Goal: Task Accomplishment & Management: Use online tool/utility

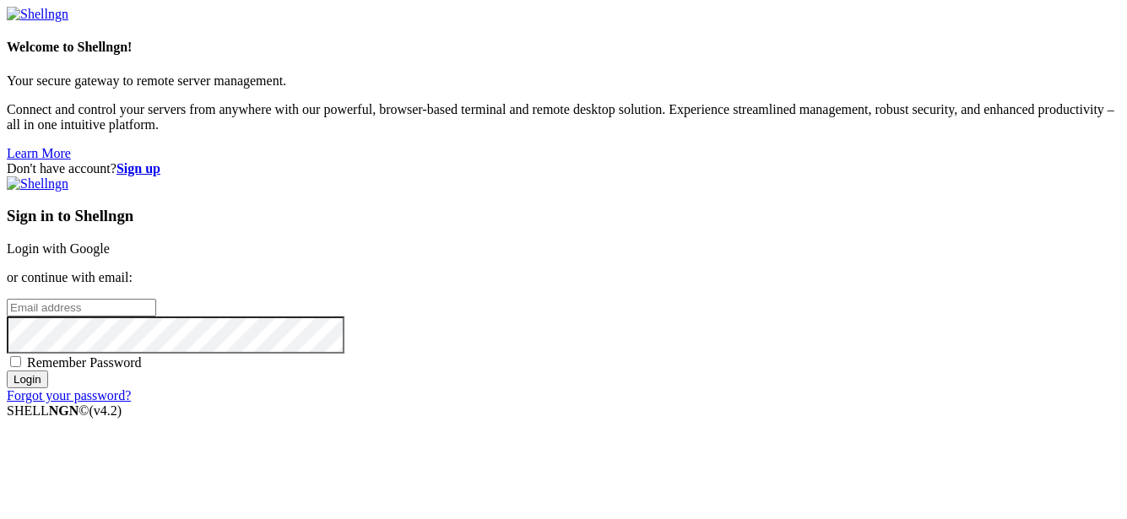
type input "[EMAIL_ADDRESS][DOMAIN_NAME]"
click at [110, 241] on link "Login with Google" at bounding box center [58, 248] width 103 height 14
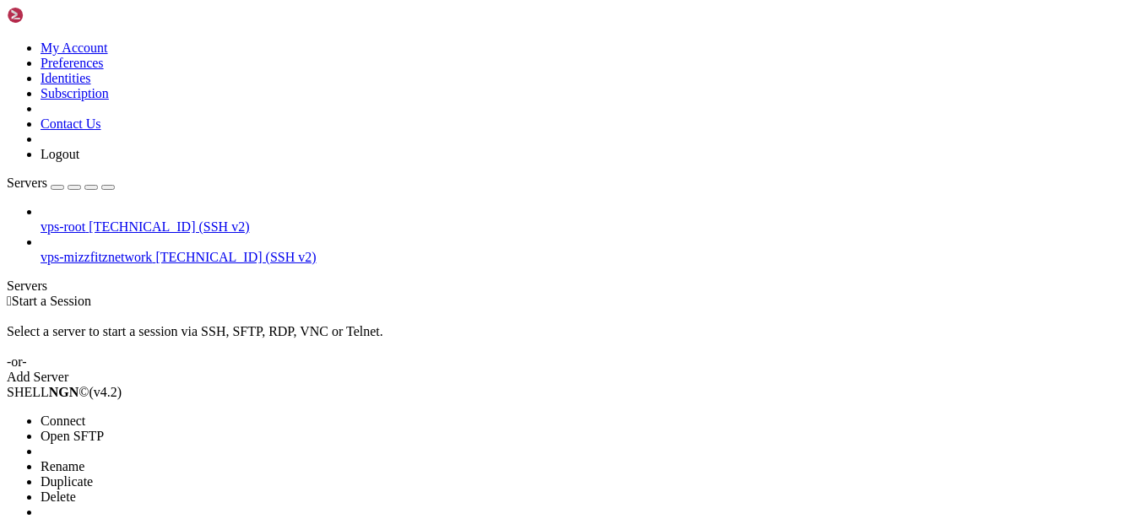
click at [194, 414] on li "Connect" at bounding box center [118, 421] width 154 height 15
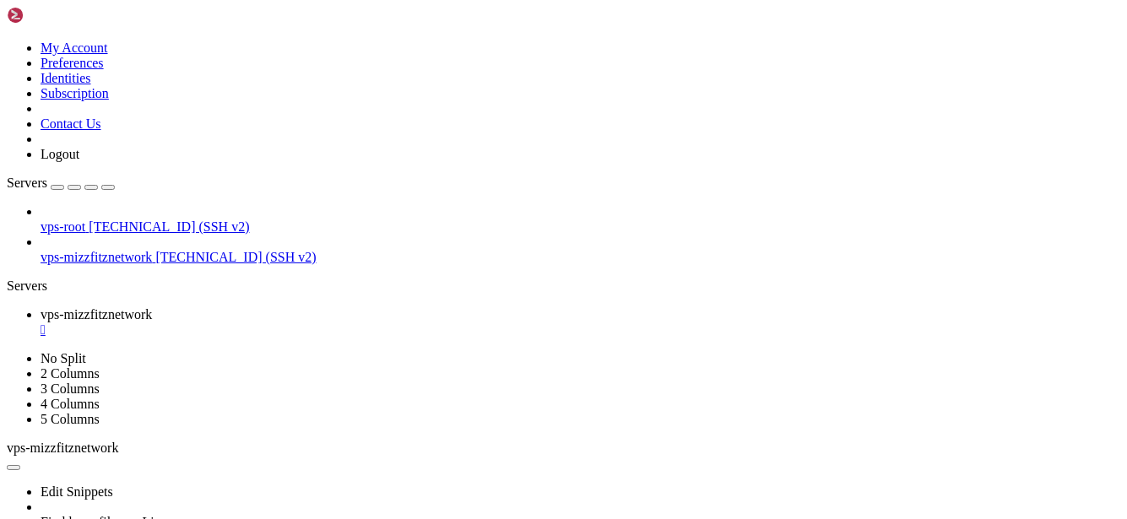
scroll to position [61, 0]
drag, startPoint x: 176, startPoint y: 984, endPoint x: 875, endPoint y: 979, distance: 699.1
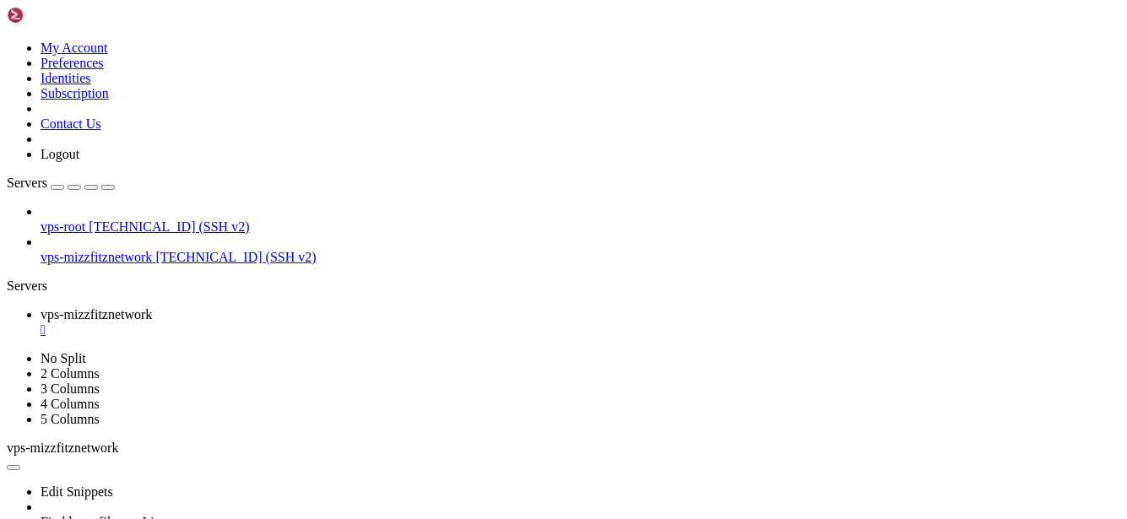
scroll to position [106, 0]
copy x-row "$argon2id$v=19$m=6144,t=2,p=2$czc+AJg6Zf8SJ6i80MPKpA$GsiVdaqH6HGovYhrPfpc7mbvmW…"
drag, startPoint x: 505, startPoint y: 965, endPoint x: 85, endPoint y: 970, distance: 419.7
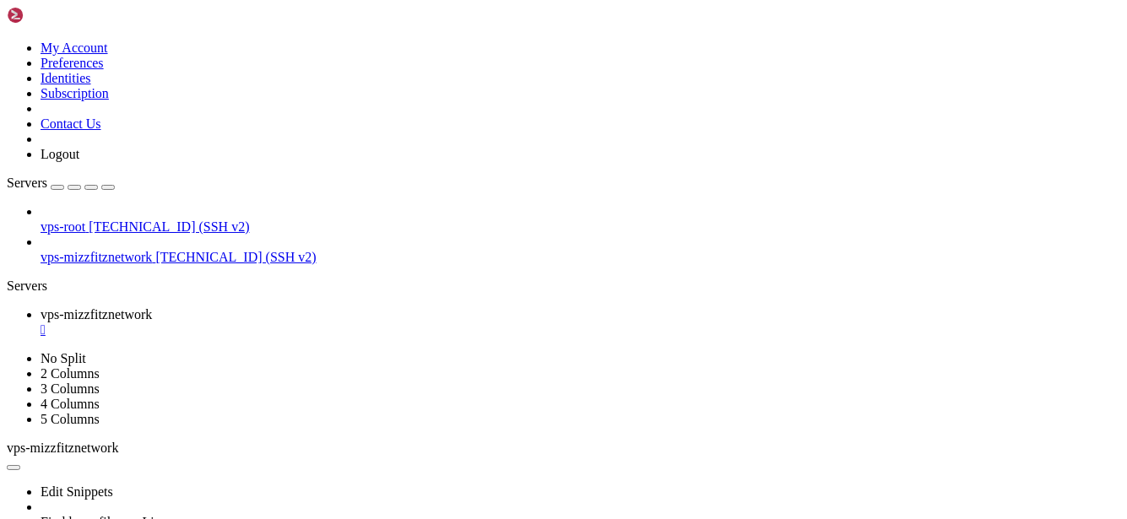
copy x-row "xmSTrXFDi+pAD05CPBN/t8oz0qSULejXCe5Rvyrk3/Y=" { spkifp; };"
drag, startPoint x: 135, startPoint y: 909, endPoint x: 702, endPoint y: 907, distance: 567.4
copy x-row "lThKTQEE54U5ca0FUHeQ7O651pH1ySb77iKsyTkcmkS0oDm3WSGe2up8Wy20i64fX5th8heReJ75fuAp"
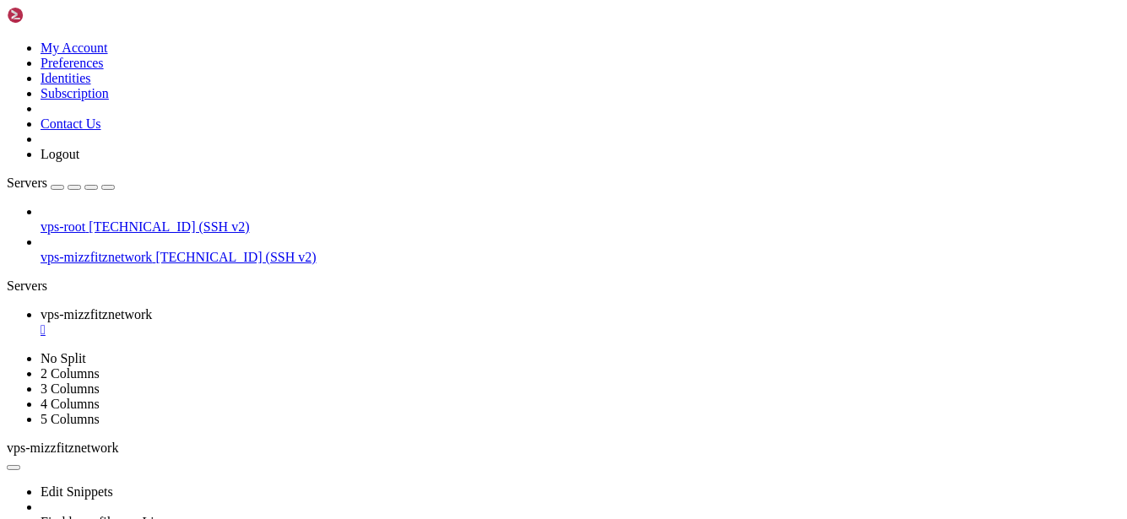
drag, startPoint x: 135, startPoint y: 923, endPoint x: 701, endPoint y: 925, distance: 565.7
copy x-row "CyX1HTIw2P3IESvQt3qc48q5D85KXVM4DevJn8ARPgnjPN04HQlw383YB46r0N46jH7tD2JwFkAl70oT"
drag, startPoint x: 349, startPoint y: 999, endPoint x: 236, endPoint y: 907, distance: 145.8
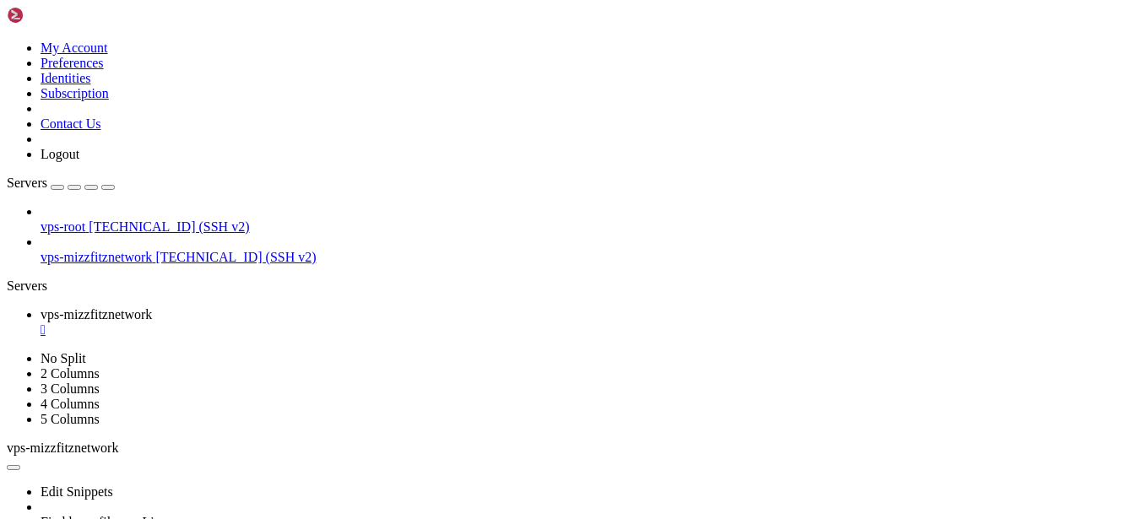
drag, startPoint x: 182, startPoint y: 183, endPoint x: 410, endPoint y: 95, distance: 245.1
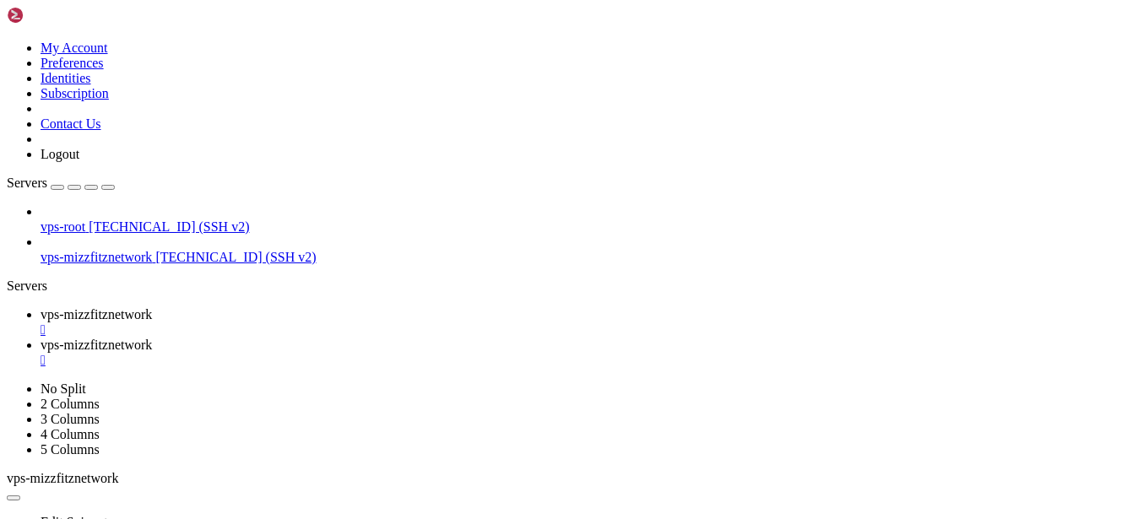
type input "/home/mizzfitznetwork/Chat/Server/conf"
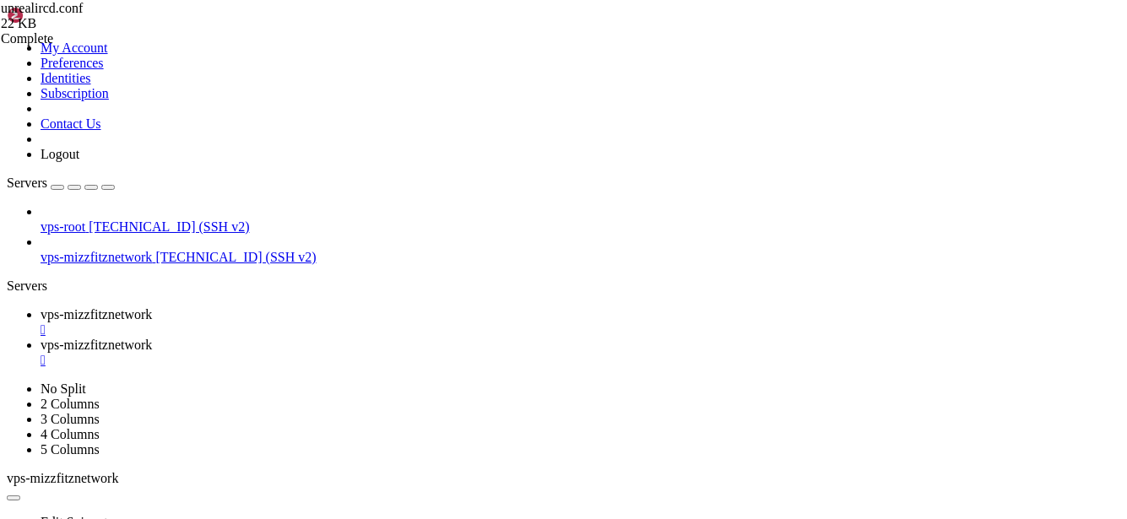
click at [509, 353] on div "" at bounding box center [581, 360] width 1080 height 15
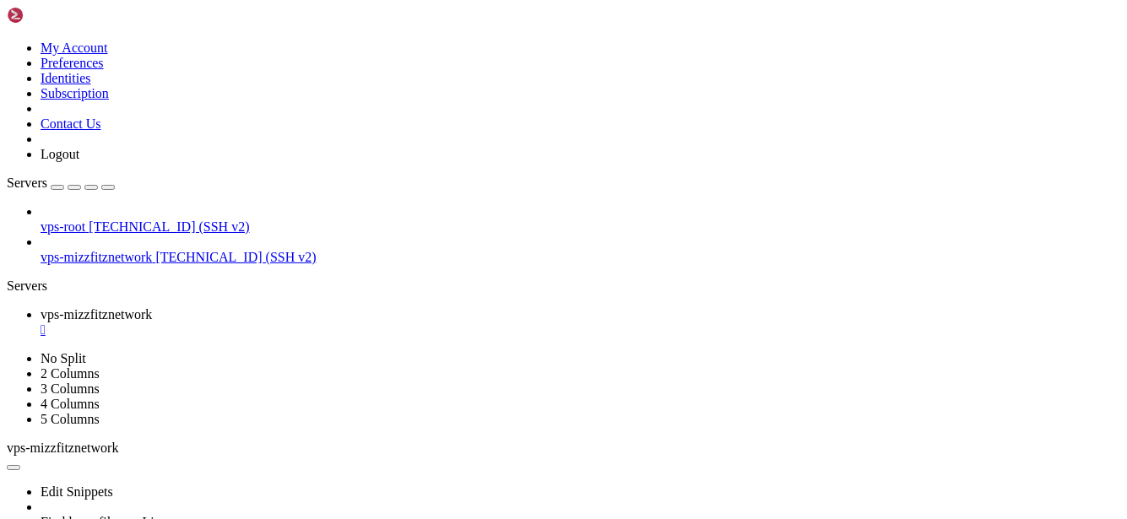
click at [350, 323] on div "" at bounding box center [581, 330] width 1080 height 15
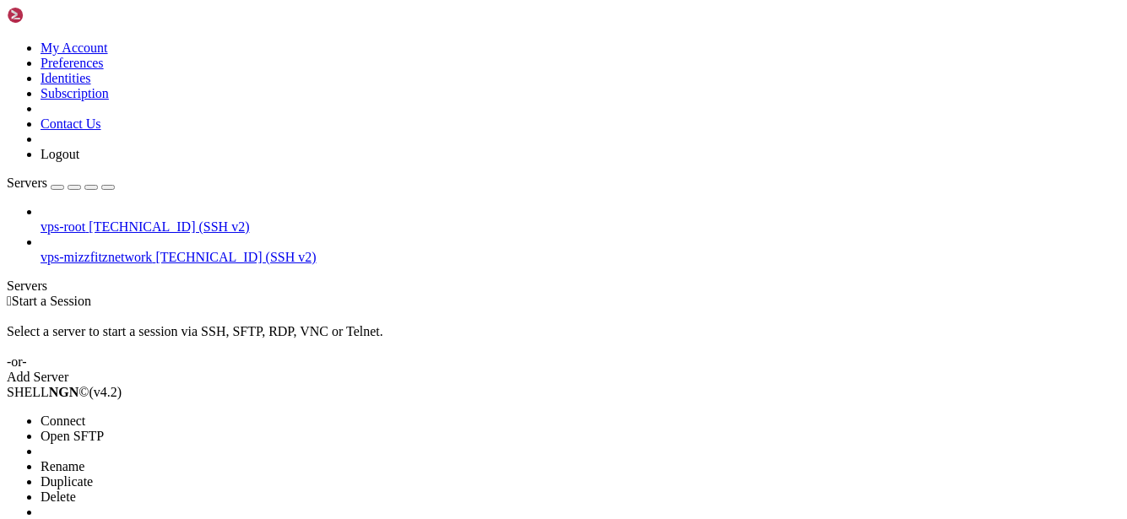
drag, startPoint x: 105, startPoint y: 118, endPoint x: 685, endPoint y: 128, distance: 580.1
click at [85, 414] on span "Connect" at bounding box center [63, 421] width 45 height 14
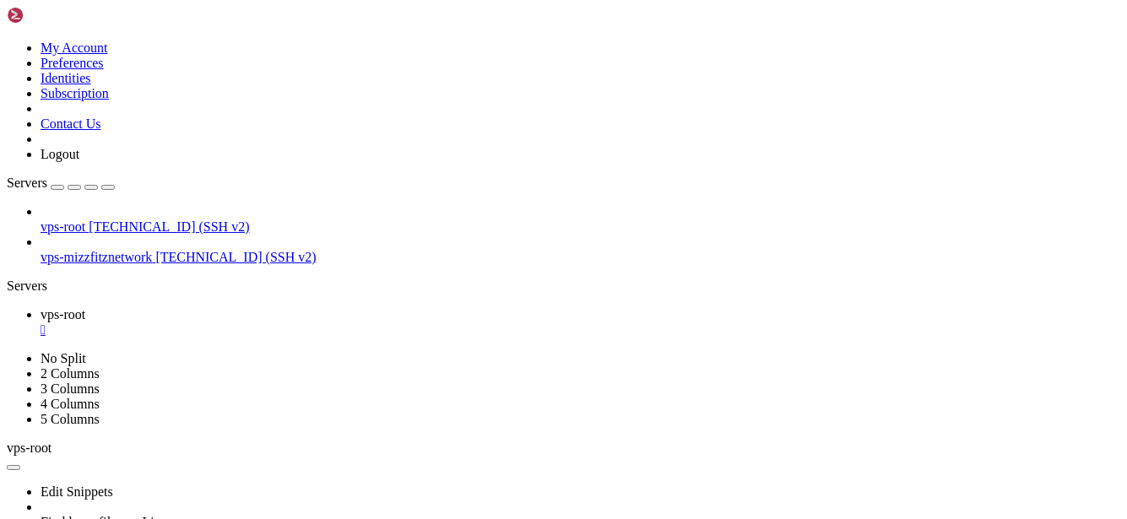
scroll to position [485, 0]
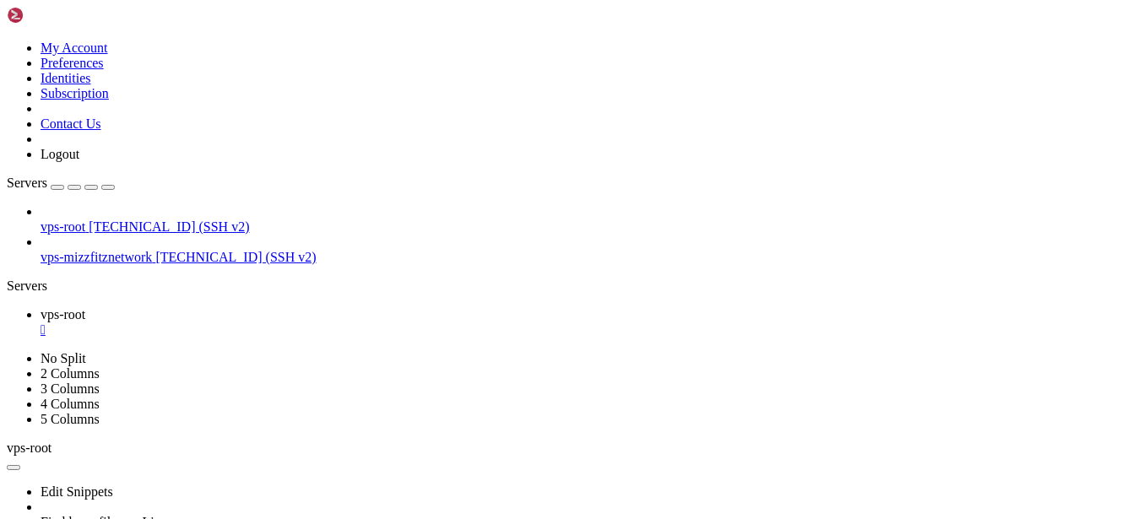
scroll to position [18145, 0]
drag, startPoint x: 45, startPoint y: 875, endPoint x: 73, endPoint y: 861, distance: 31.7
